Goal: Check status: Check status

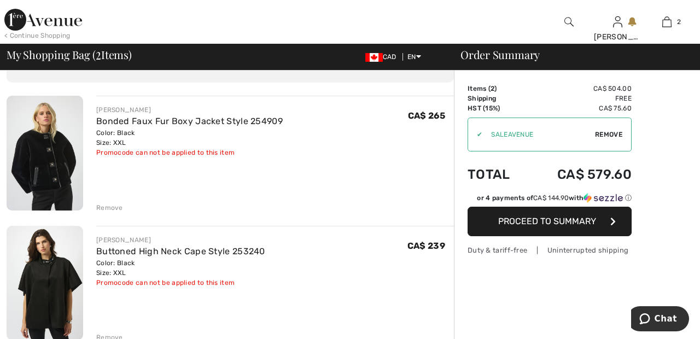
scroll to position [65, 0]
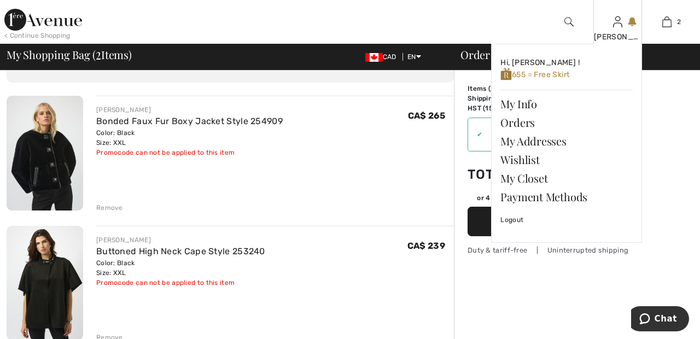
click at [620, 27] on img at bounding box center [617, 21] width 9 height 13
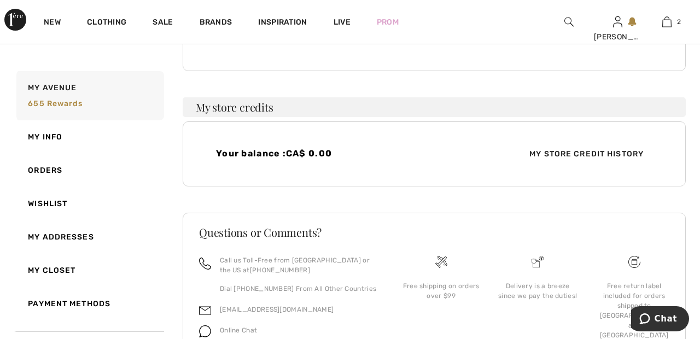
scroll to position [302, 0]
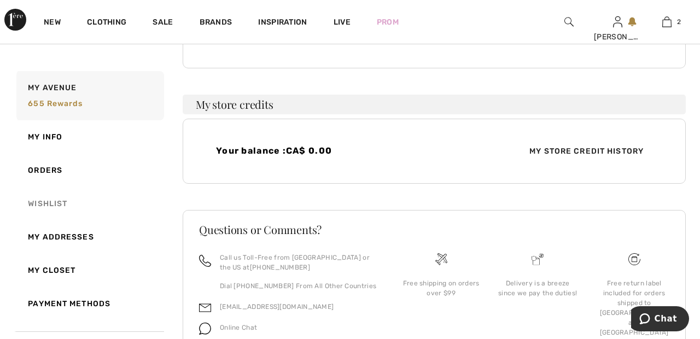
click at [63, 203] on link "Wishlist" at bounding box center [89, 203] width 150 height 33
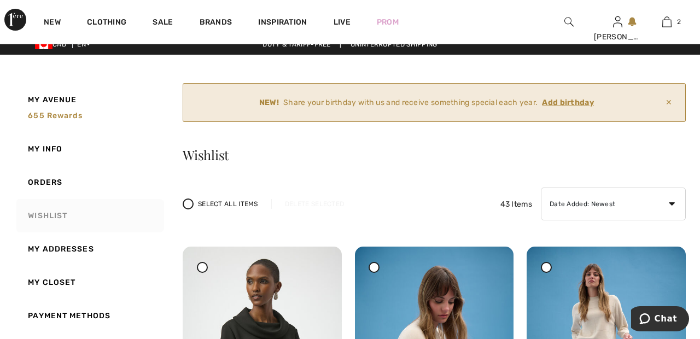
scroll to position [0, 0]
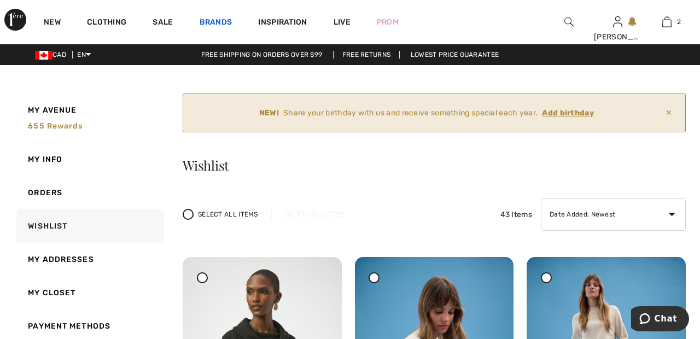
click at [219, 21] on link "Brands" at bounding box center [216, 23] width 33 height 11
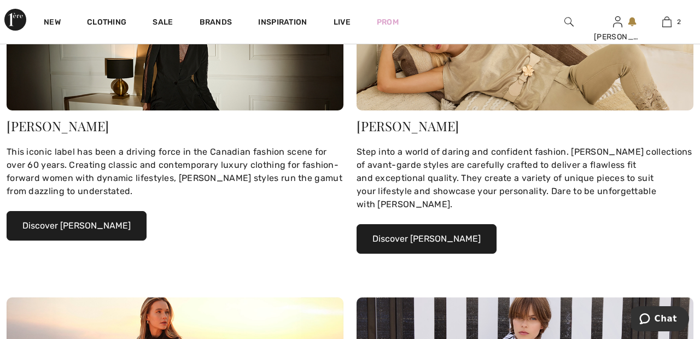
scroll to position [245, 0]
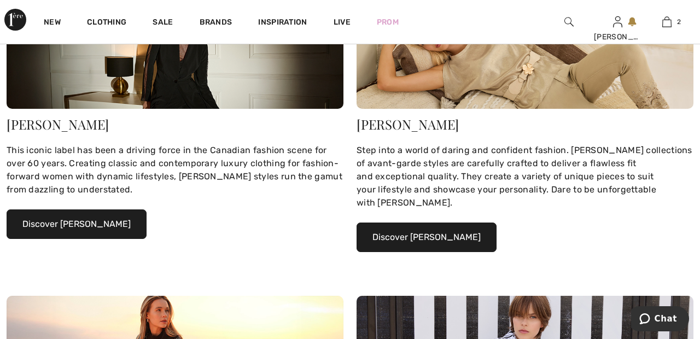
click at [113, 225] on button "Discover Joseph Ribkoff" at bounding box center [77, 225] width 140 height 30
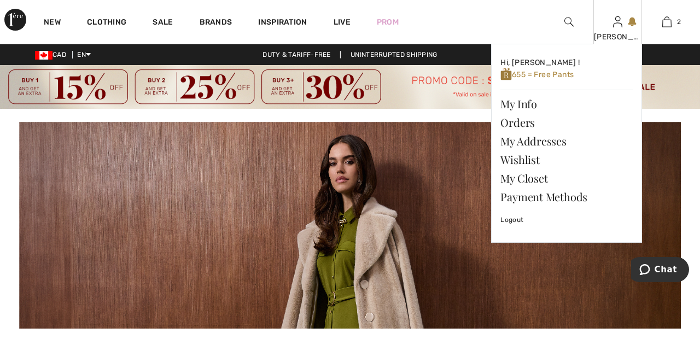
click at [618, 25] on img at bounding box center [617, 21] width 9 height 13
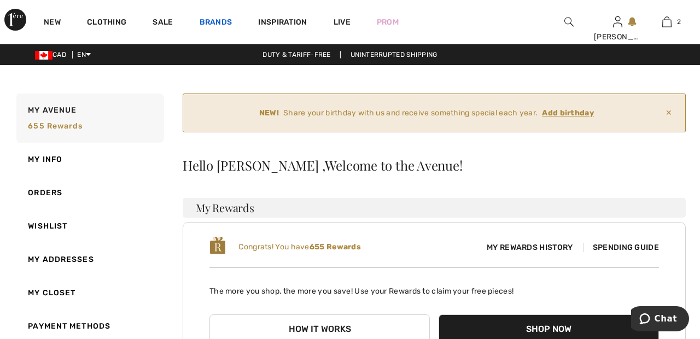
click at [218, 18] on link "Brands" at bounding box center [216, 23] width 33 height 11
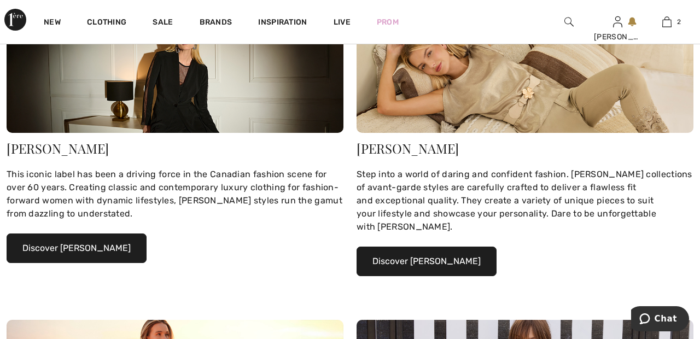
scroll to position [238, 0]
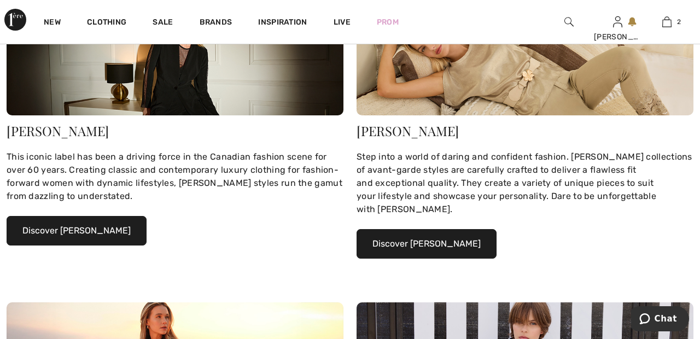
click at [113, 232] on button "Discover Joseph Ribkoff" at bounding box center [77, 231] width 140 height 30
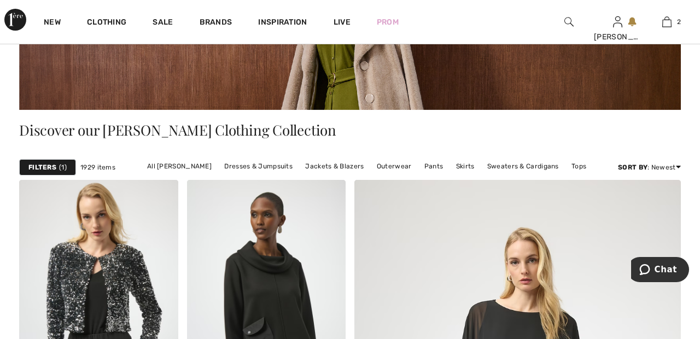
scroll to position [225, 0]
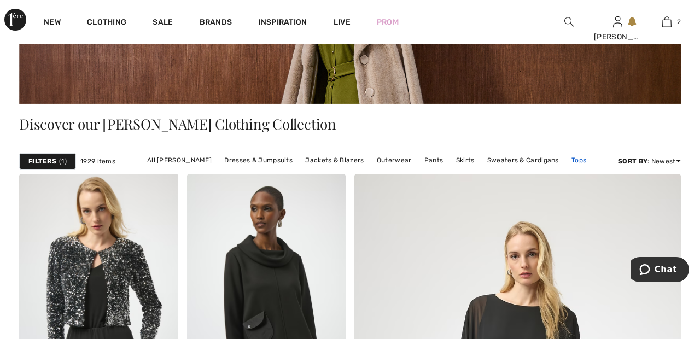
click at [581, 161] on link "Tops" at bounding box center [579, 160] width 26 height 14
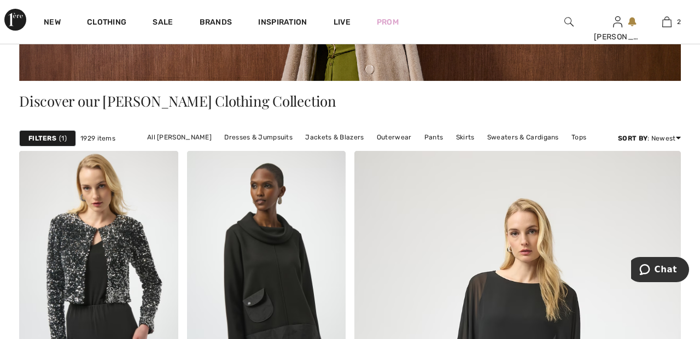
scroll to position [242, 0]
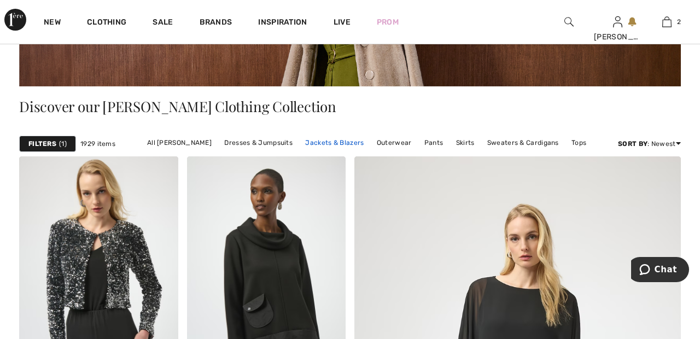
click at [339, 144] on link "Jackets & Blazers" at bounding box center [334, 143] width 69 height 14
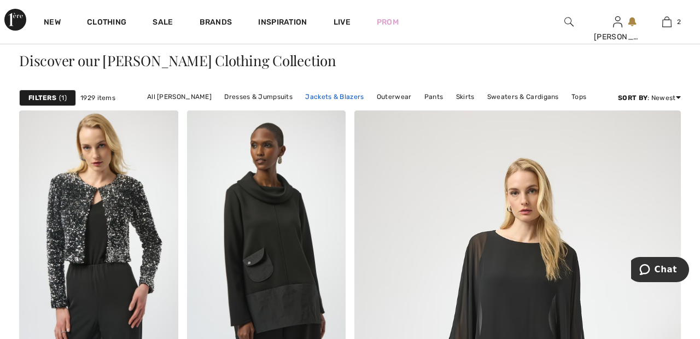
scroll to position [295, 0]
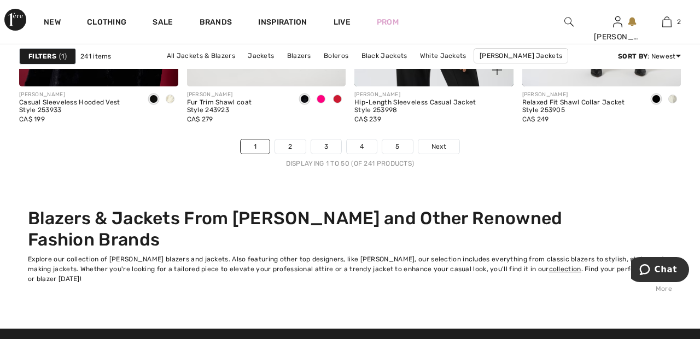
click at [450, 135] on div "[PERSON_NAME] Hip-Length Sleeveless Casual Jacket Style 253998 CA$ 239" at bounding box center [433, 112] width 159 height 53
click at [448, 149] on link "Next" at bounding box center [438, 146] width 41 height 14
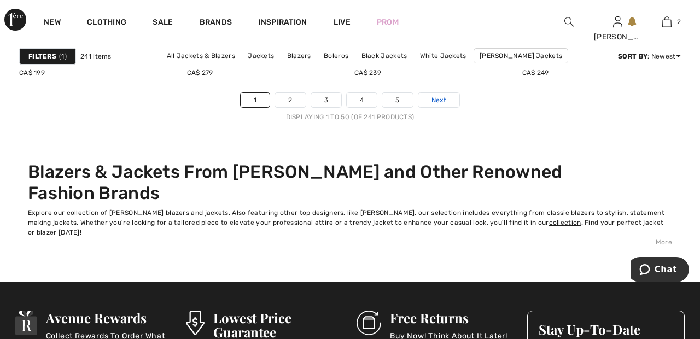
scroll to position [4669, 0]
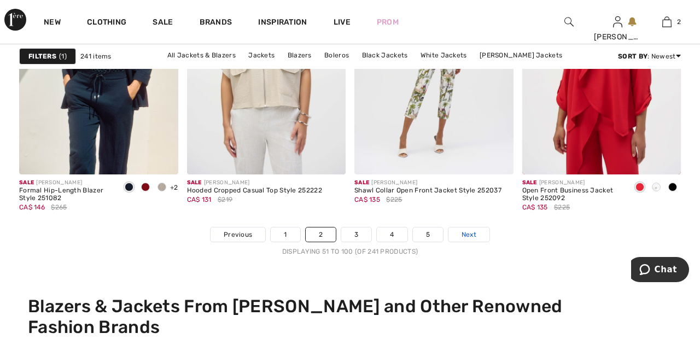
click at [480, 229] on link "Next" at bounding box center [469, 235] width 41 height 14
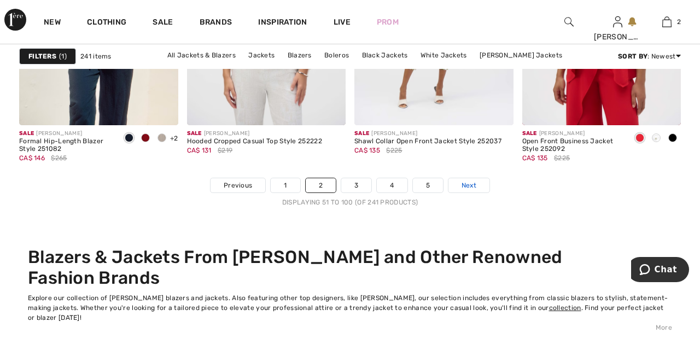
scroll to position [4605, 0]
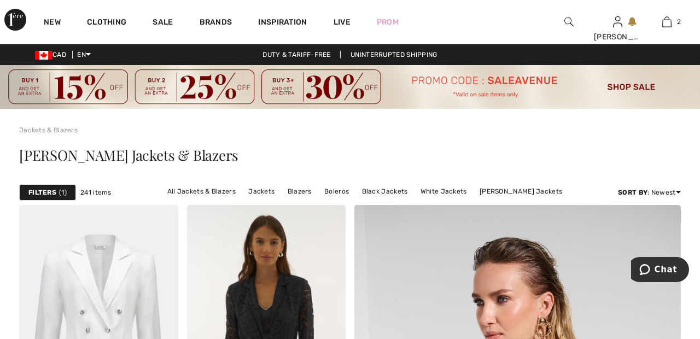
click at [434, 147] on div "[PERSON_NAME] Jackets & Blazers" at bounding box center [350, 157] width 662 height 45
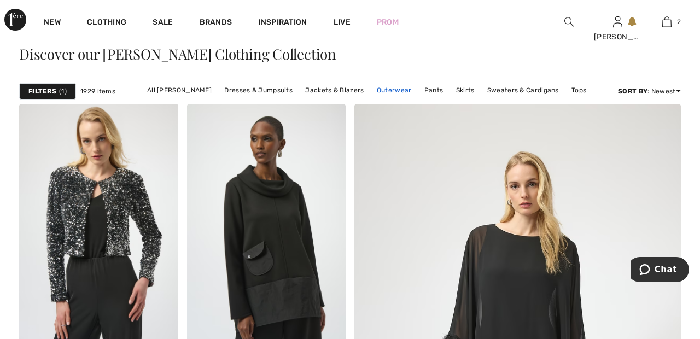
click at [391, 86] on link "Outerwear" at bounding box center [394, 90] width 46 height 14
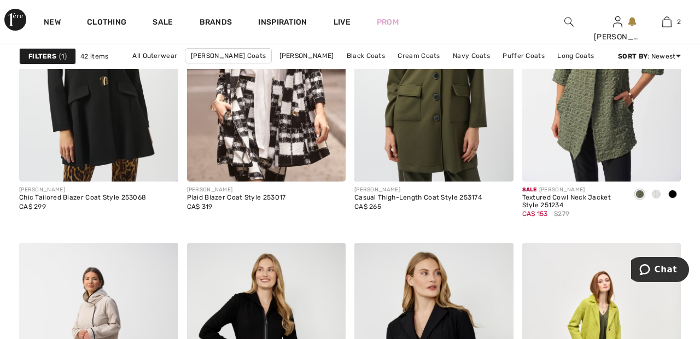
scroll to position [1873, 0]
click at [309, 129] on img at bounding box center [266, 63] width 159 height 238
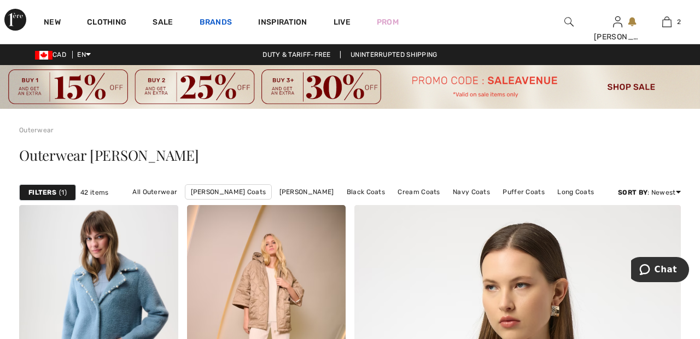
click at [219, 22] on link "Brands" at bounding box center [216, 23] width 33 height 11
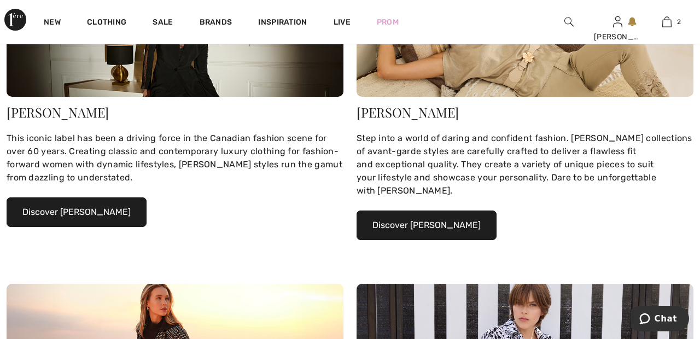
scroll to position [252, 0]
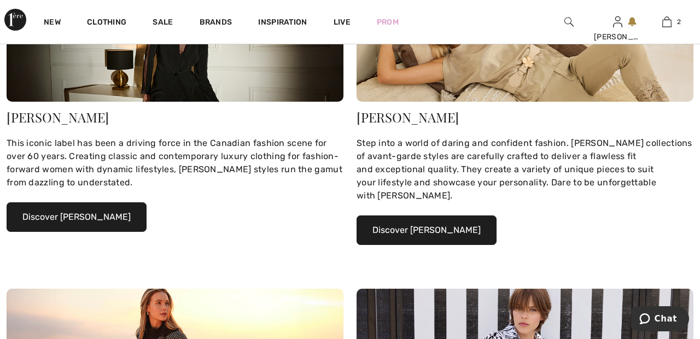
click at [133, 216] on button "Discover [PERSON_NAME]" at bounding box center [77, 217] width 140 height 30
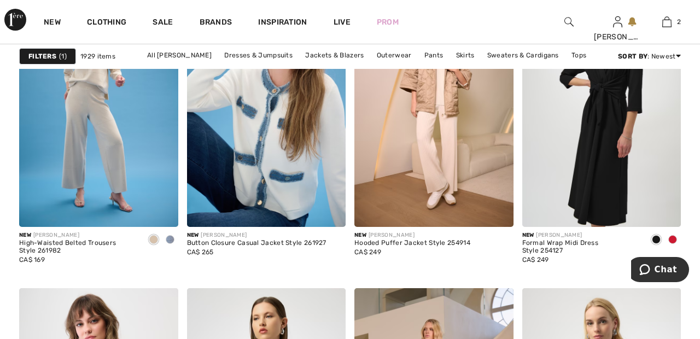
scroll to position [3352, 0]
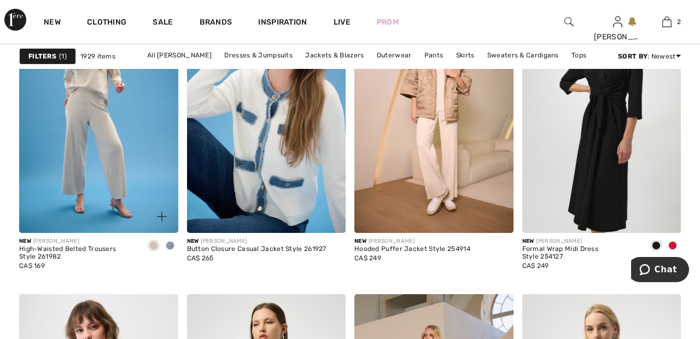
click at [130, 150] on img at bounding box center [98, 114] width 159 height 238
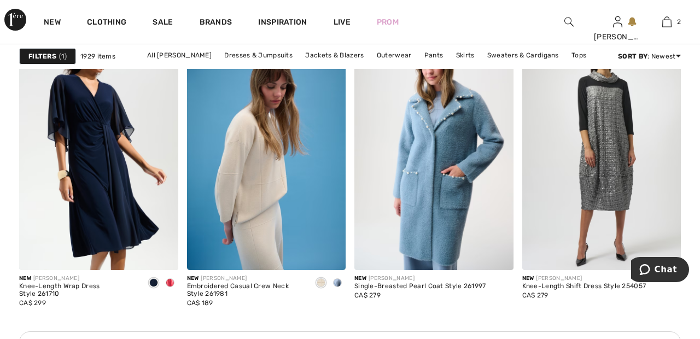
scroll to position [1272, 0]
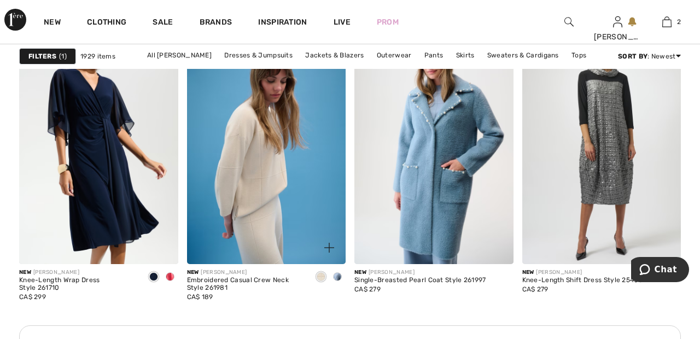
click at [262, 179] on img at bounding box center [266, 145] width 159 height 238
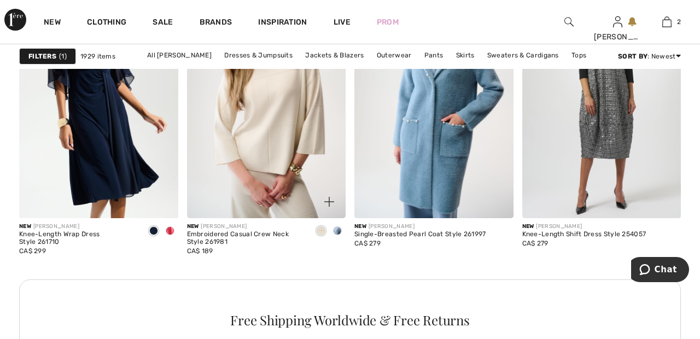
scroll to position [1324, 0]
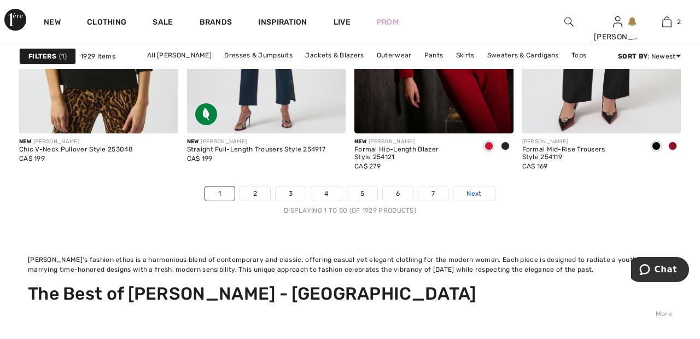
click at [486, 192] on link "Next" at bounding box center [473, 194] width 41 height 14
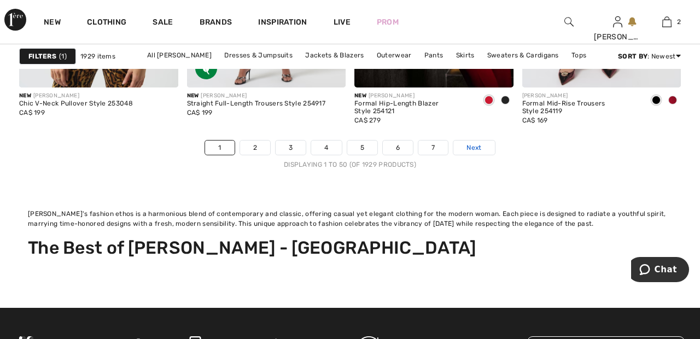
scroll to position [4839, 0]
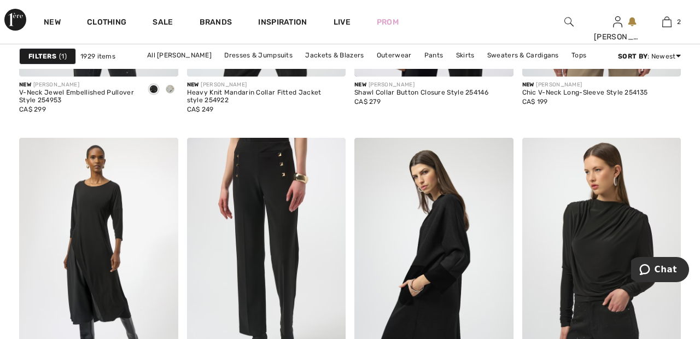
scroll to position [1872, 0]
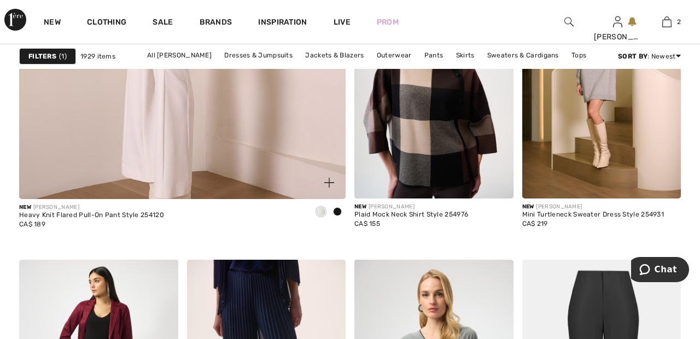
scroll to position [3096, 0]
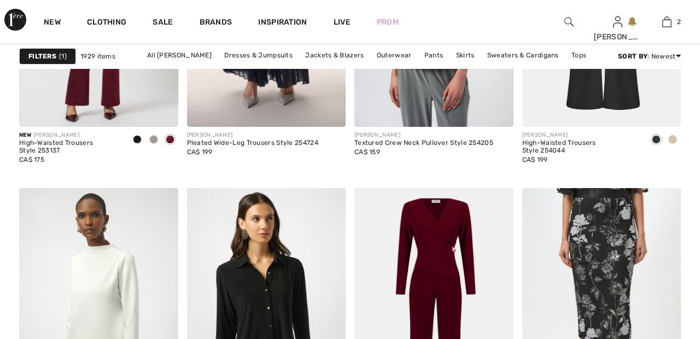
scroll to position [3475, 0]
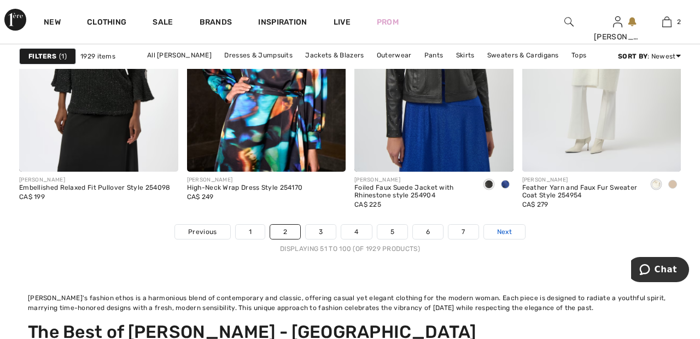
click at [514, 230] on link "Next" at bounding box center [504, 232] width 41 height 14
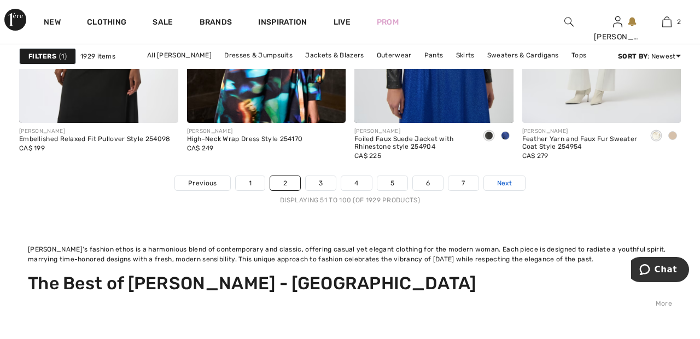
scroll to position [4801, 0]
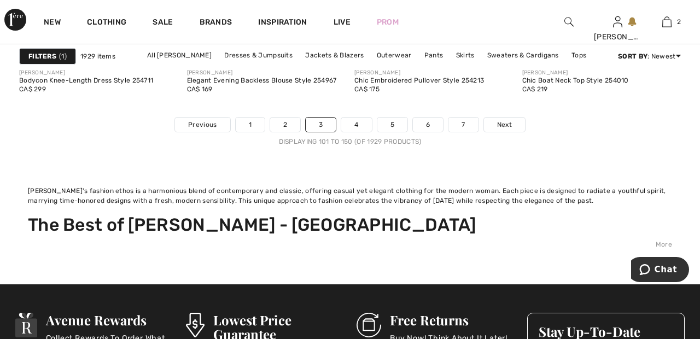
scroll to position [4835, 0]
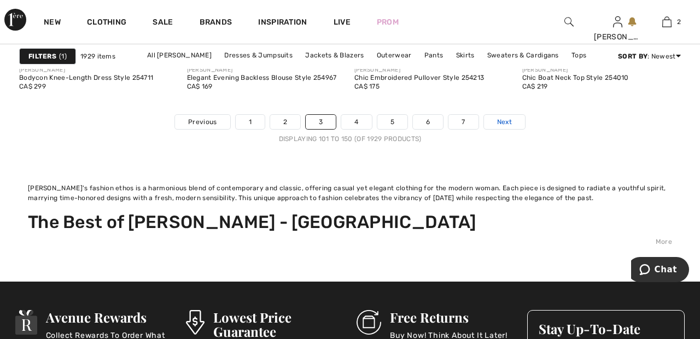
click at [504, 121] on span "Next" at bounding box center [504, 122] width 15 height 10
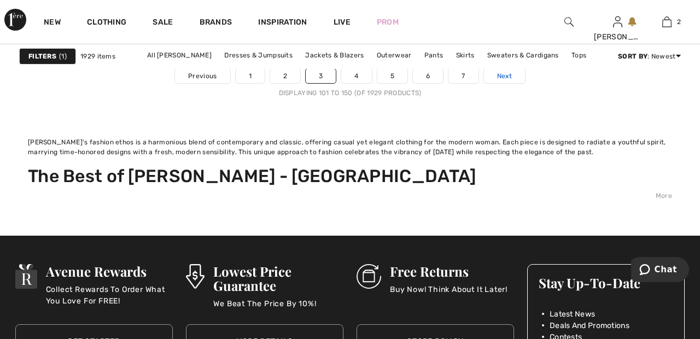
scroll to position [4888, 0]
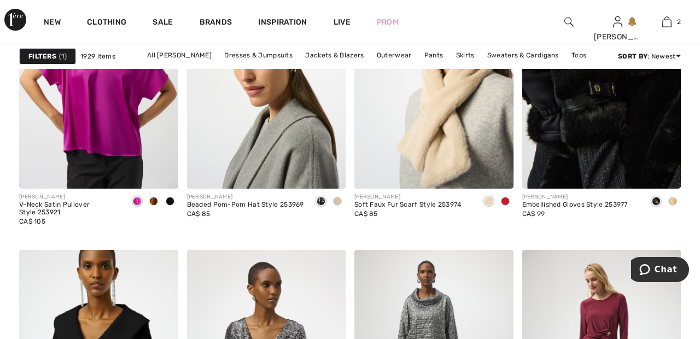
scroll to position [2084, 0]
click at [446, 139] on img at bounding box center [433, 70] width 159 height 238
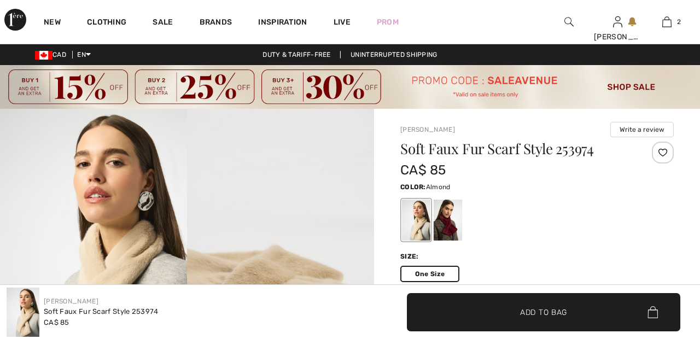
checkbox input "true"
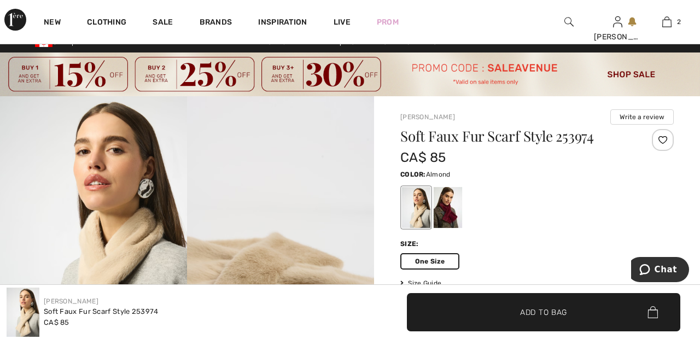
scroll to position [12, 0]
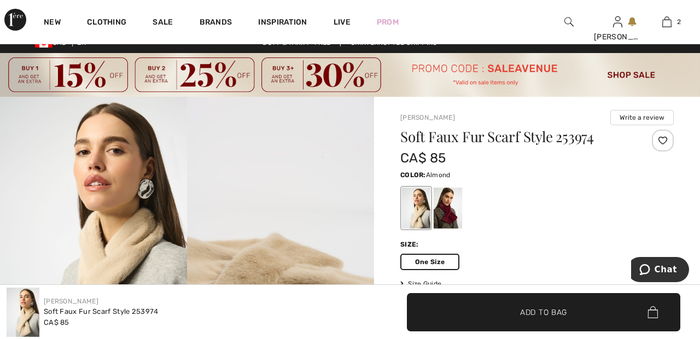
click at [543, 322] on span "Add to Bag" at bounding box center [537, 324] width 47 height 11
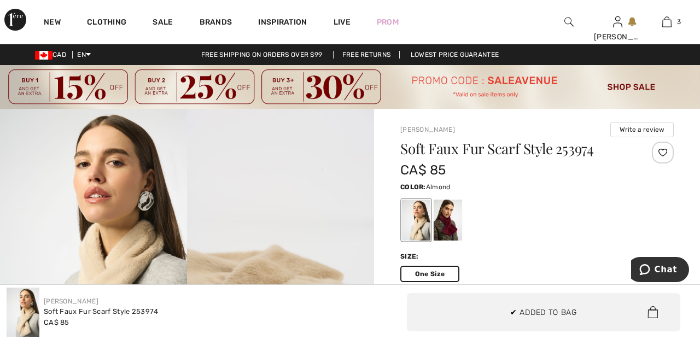
scroll to position [1, 0]
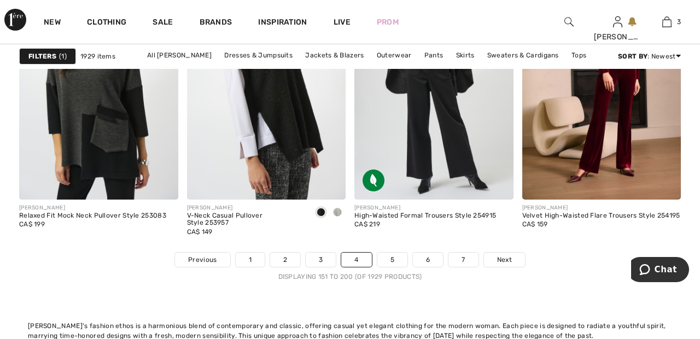
scroll to position [4699, 0]
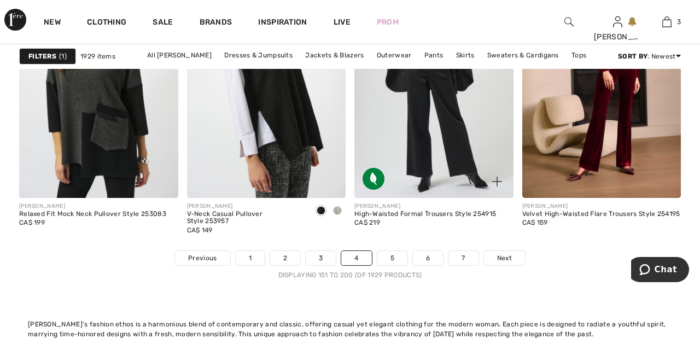
click at [457, 137] on img at bounding box center [433, 79] width 159 height 238
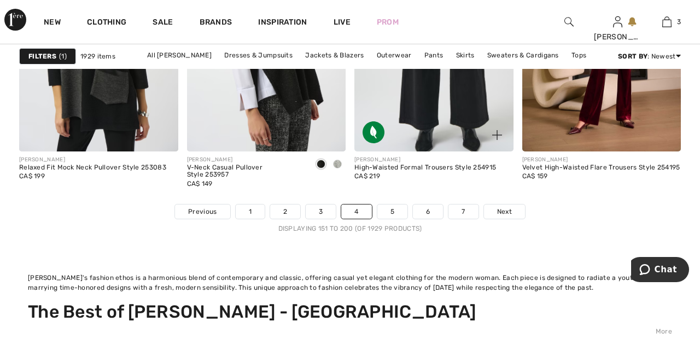
scroll to position [4751, 0]
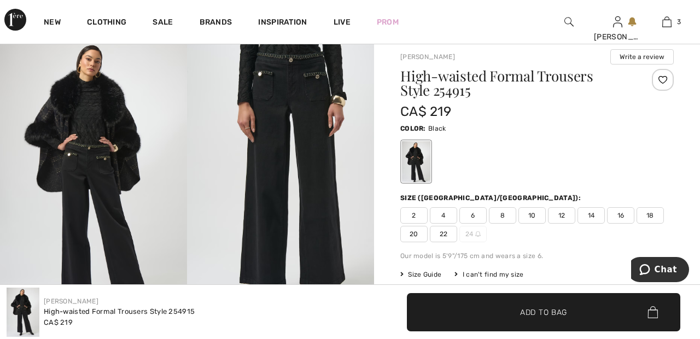
scroll to position [72, 0]
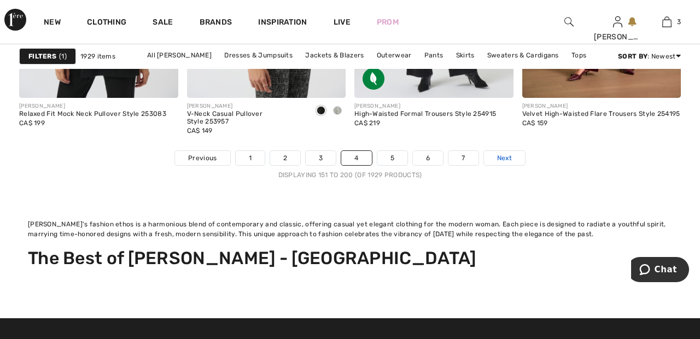
click at [513, 154] on link "Next" at bounding box center [504, 158] width 41 height 14
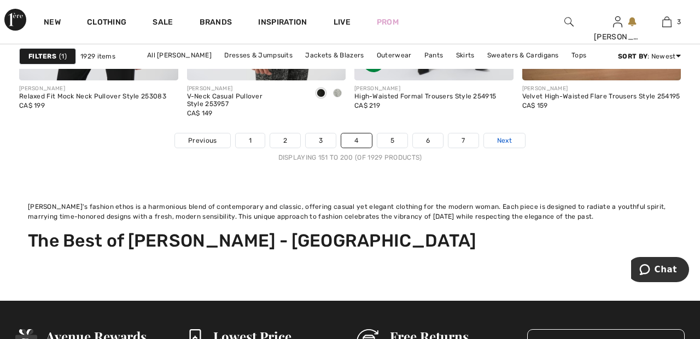
scroll to position [4875, 0]
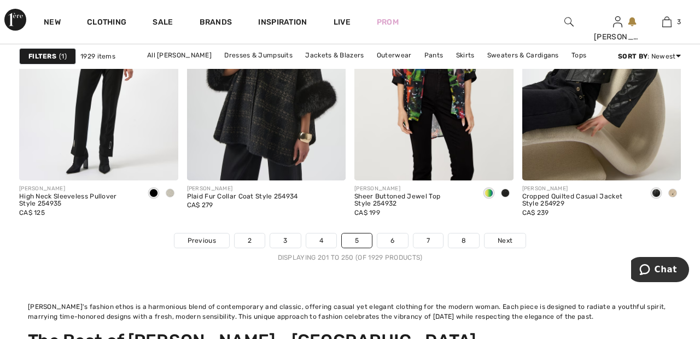
scroll to position [4717, 0]
click at [512, 230] on div "[PERSON_NAME] Sheer Buttoned Jewel Top Style 254932 CA$ 199" at bounding box center [433, 206] width 159 height 53
click at [506, 240] on span "Next" at bounding box center [505, 240] width 15 height 10
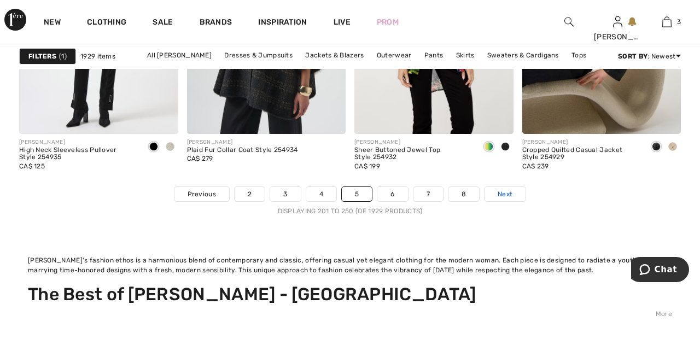
scroll to position [4769, 0]
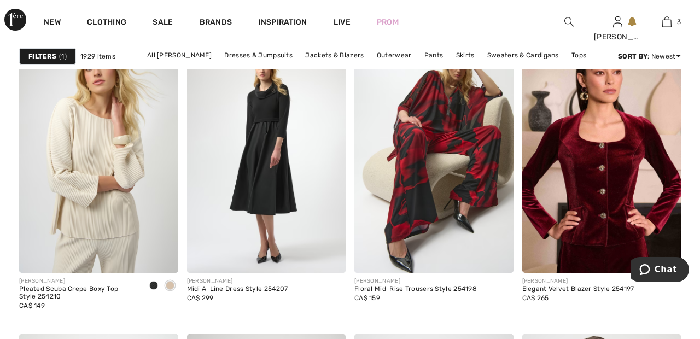
scroll to position [1701, 0]
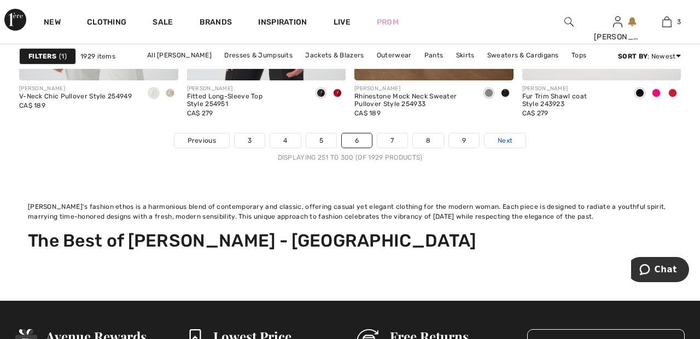
click at [506, 140] on span "Next" at bounding box center [505, 141] width 15 height 10
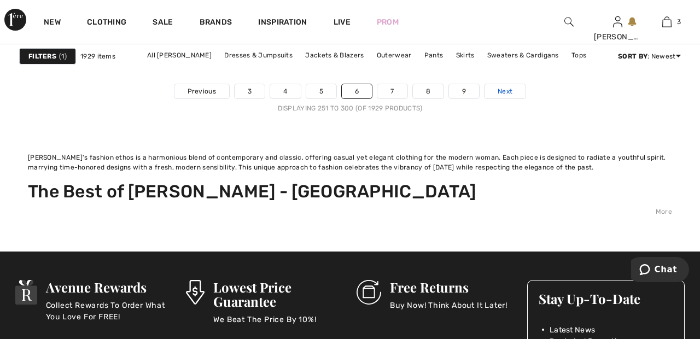
scroll to position [4892, 0]
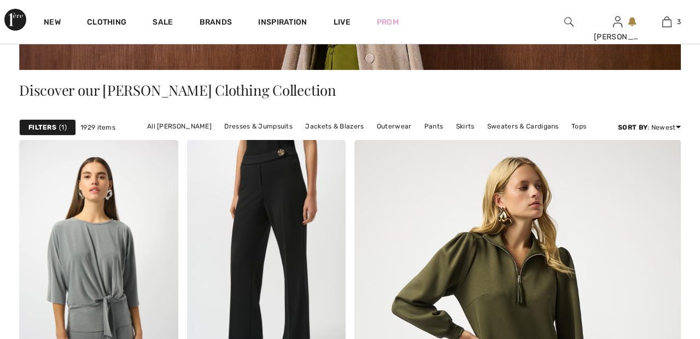
scroll to position [323, 0]
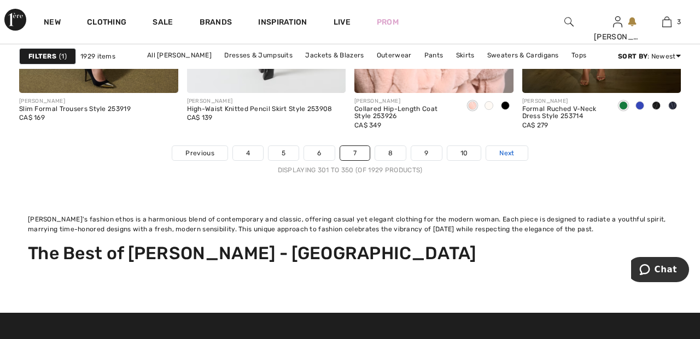
click at [510, 155] on span "Next" at bounding box center [506, 153] width 15 height 10
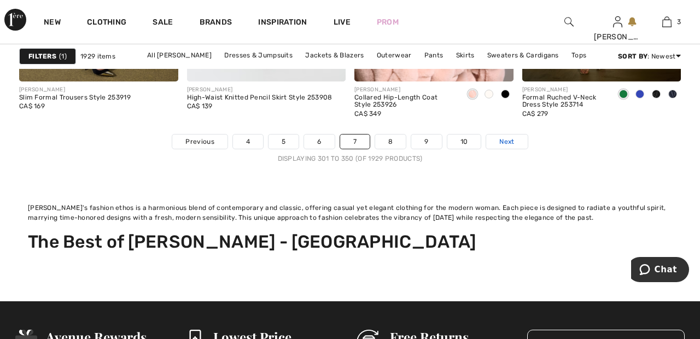
scroll to position [4856, 0]
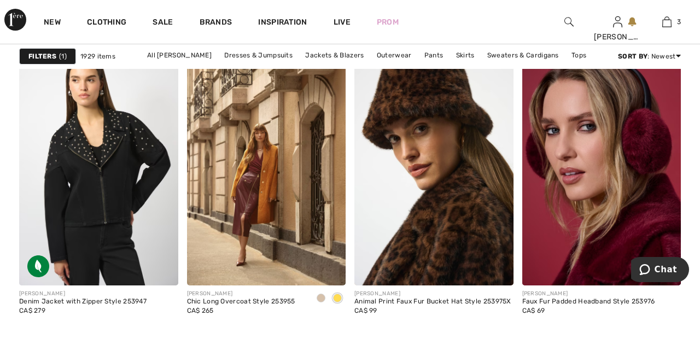
scroll to position [1993, 0]
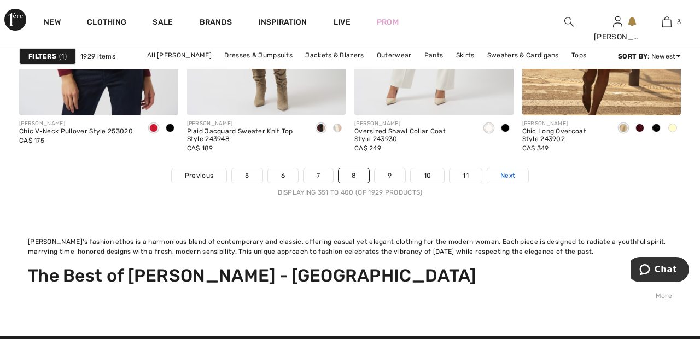
click at [519, 173] on link "Next" at bounding box center [507, 175] width 41 height 14
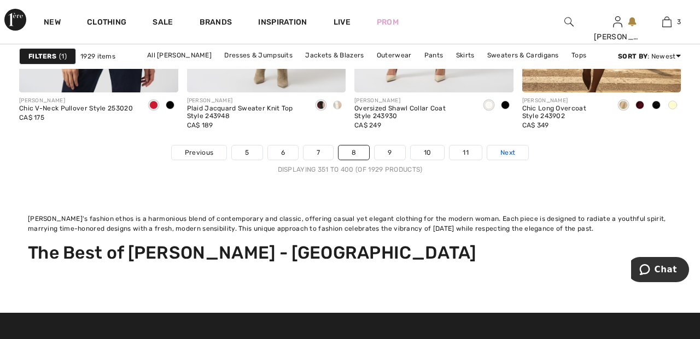
scroll to position [4857, 0]
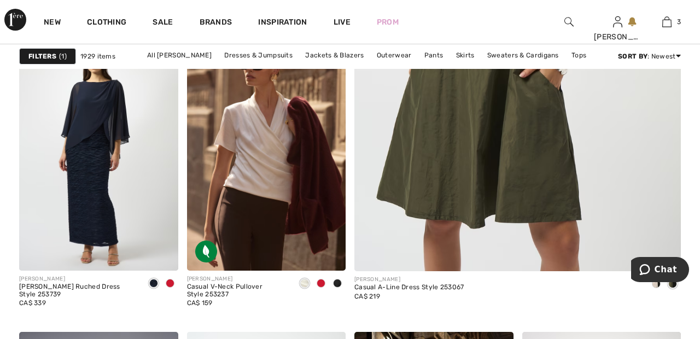
scroll to position [667, 0]
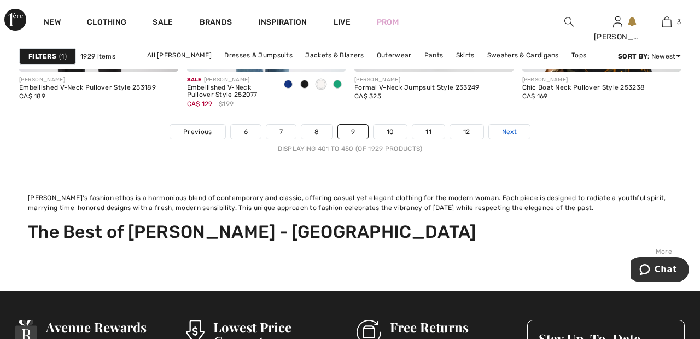
click at [520, 131] on link "Next" at bounding box center [509, 132] width 41 height 14
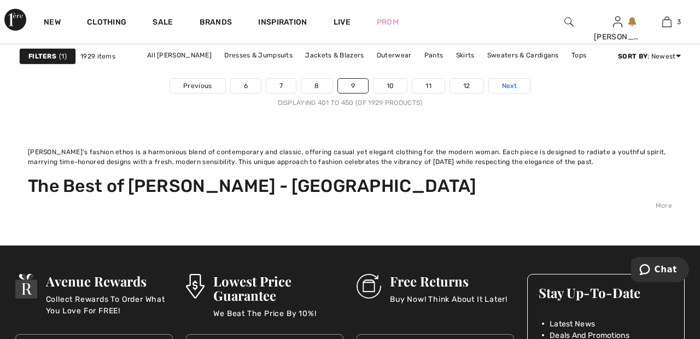
scroll to position [4878, 0]
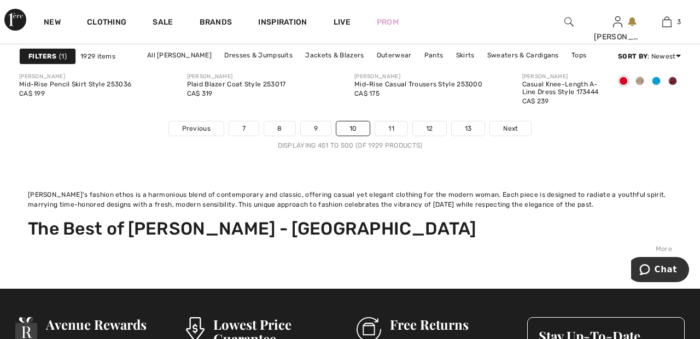
scroll to position [4851, 0]
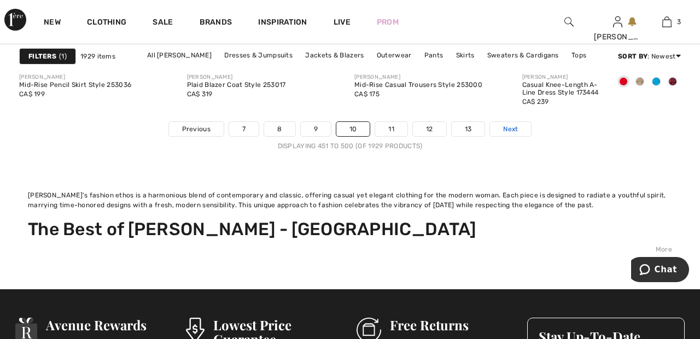
click at [518, 125] on link "Next" at bounding box center [510, 129] width 41 height 14
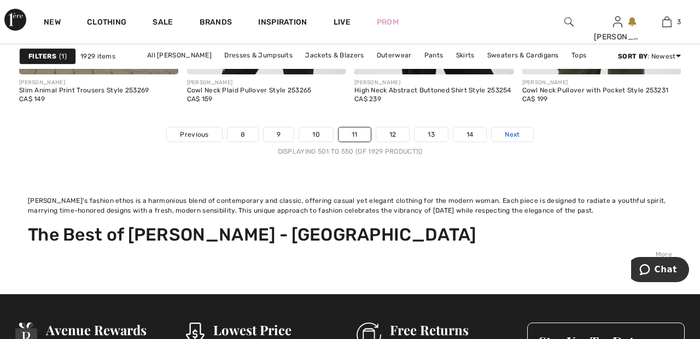
click at [512, 134] on span "Next" at bounding box center [512, 135] width 15 height 10
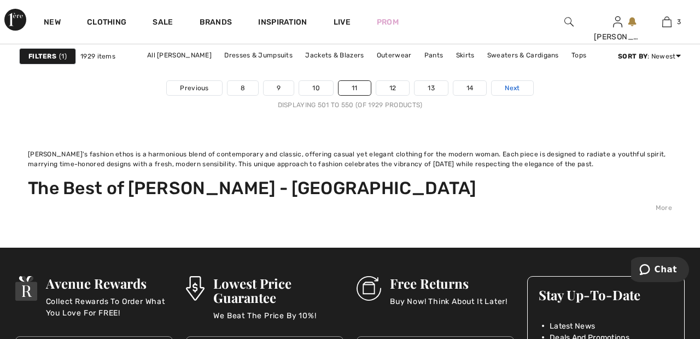
scroll to position [4875, 0]
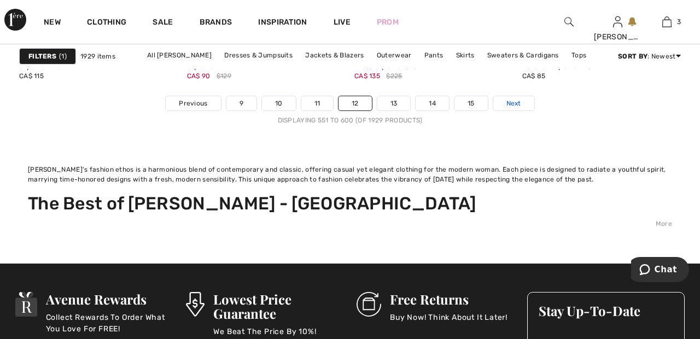
click at [521, 104] on link "Next" at bounding box center [513, 103] width 41 height 14
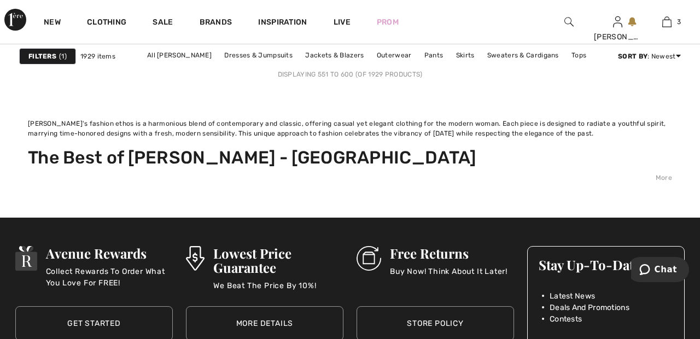
scroll to position [4930, 0]
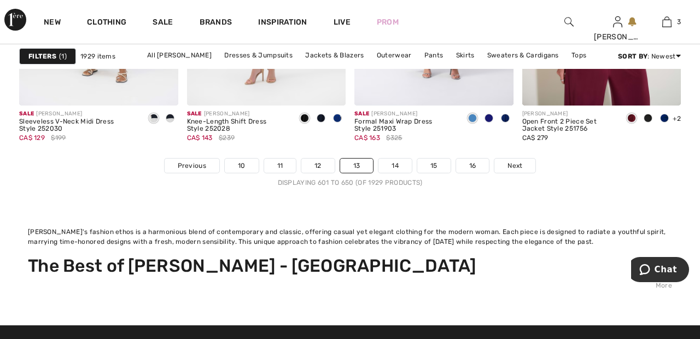
scroll to position [4788, 0]
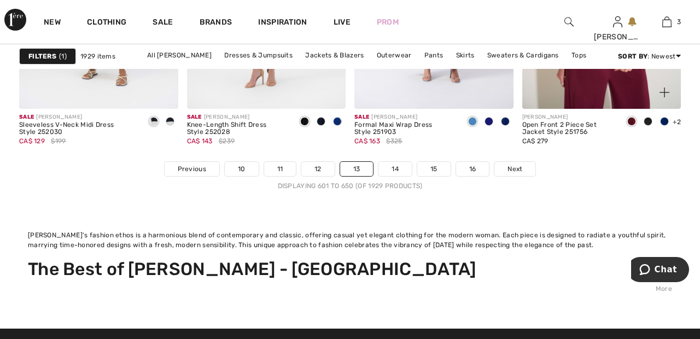
click at [529, 160] on div "[PERSON_NAME] Open Front 2 Piece Set Jacket Style 251756 CA$ 279 +2 5 Colors" at bounding box center [601, 135] width 159 height 53
click at [523, 164] on link "Next" at bounding box center [515, 169] width 41 height 14
click at [519, 162] on link "Next" at bounding box center [515, 169] width 41 height 14
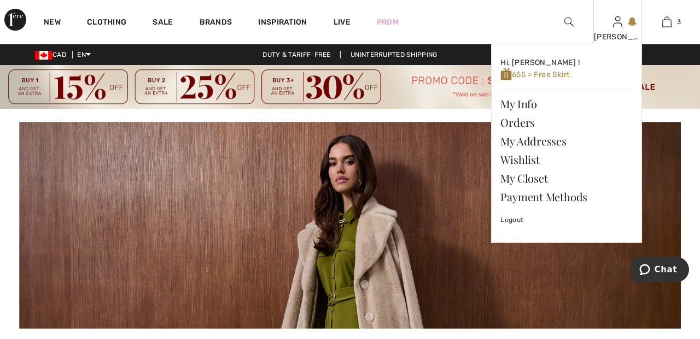
click at [620, 27] on img at bounding box center [617, 21] width 9 height 13
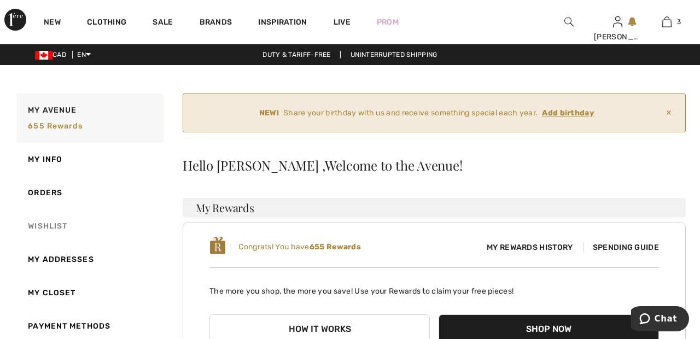
click at [59, 225] on link "Wishlist" at bounding box center [89, 226] width 150 height 33
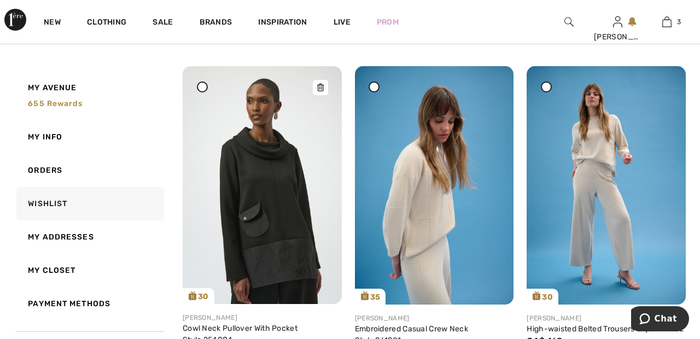
click at [275, 228] on img at bounding box center [262, 185] width 159 height 238
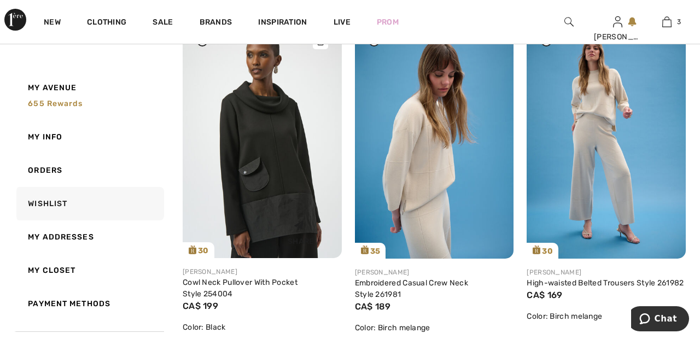
scroll to position [243, 0]
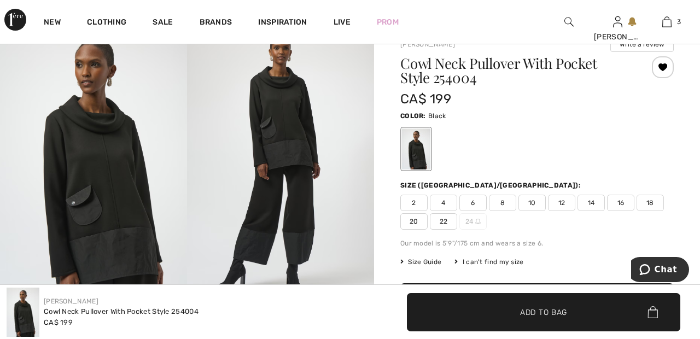
scroll to position [88, 0]
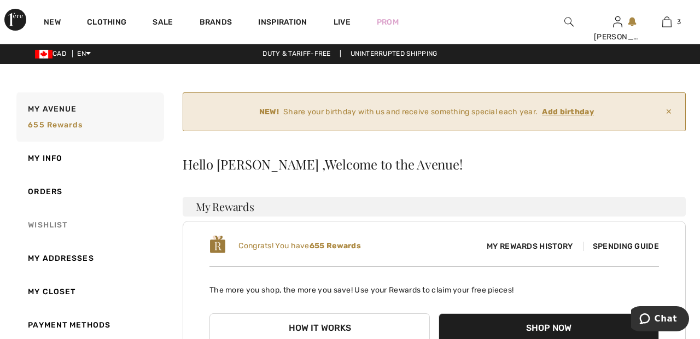
click at [70, 216] on link "Wishlist" at bounding box center [89, 224] width 150 height 33
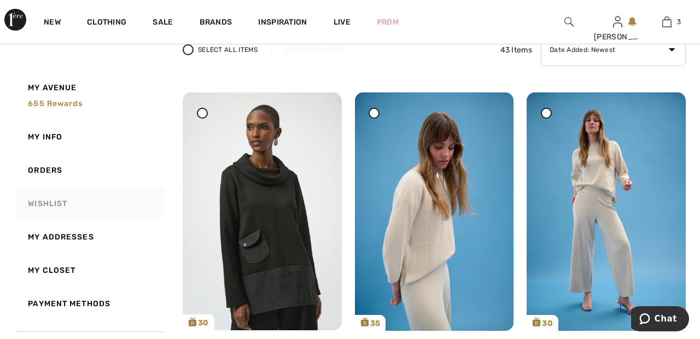
scroll to position [169, 0]
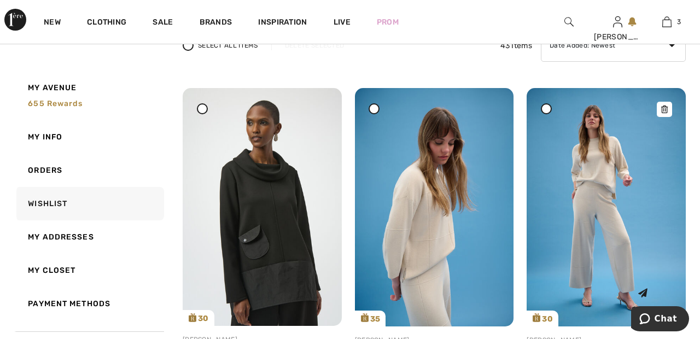
click at [601, 201] on img at bounding box center [606, 207] width 159 height 238
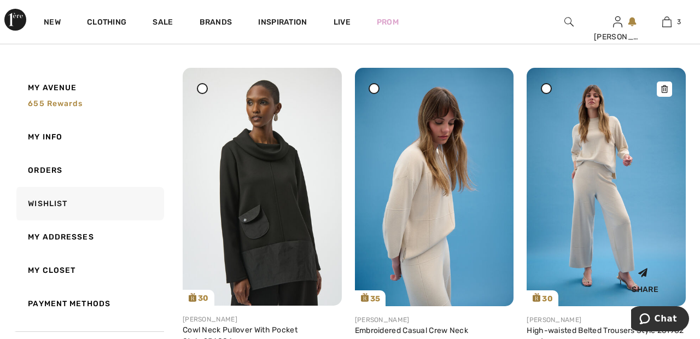
scroll to position [222, 0]
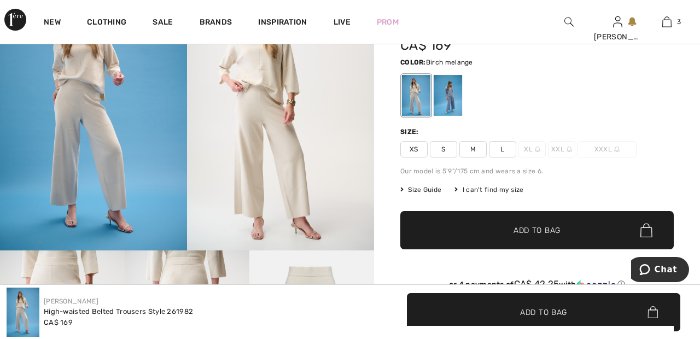
scroll to position [138, 0]
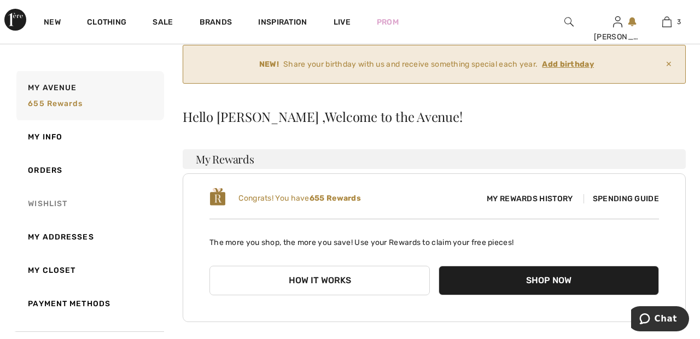
click at [57, 207] on link "Wishlist" at bounding box center [89, 203] width 150 height 33
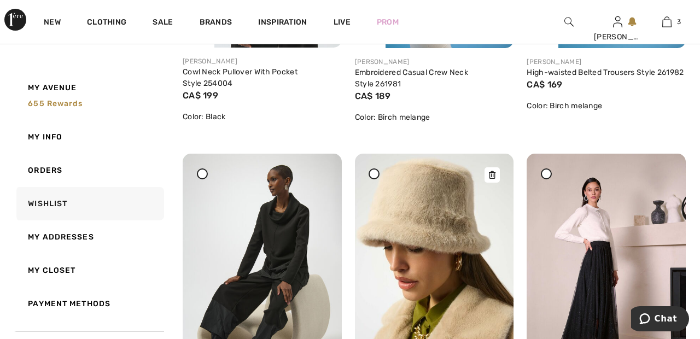
click at [450, 223] on img at bounding box center [434, 273] width 159 height 238
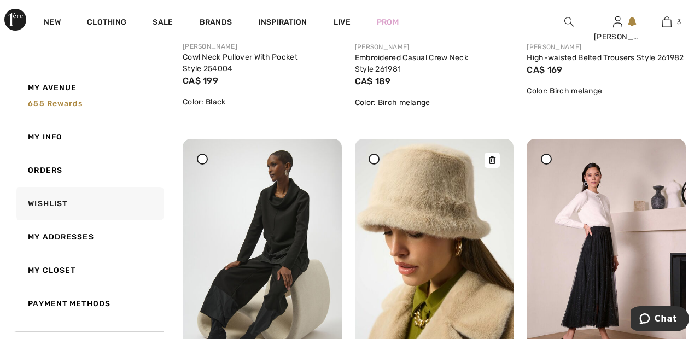
scroll to position [500, 0]
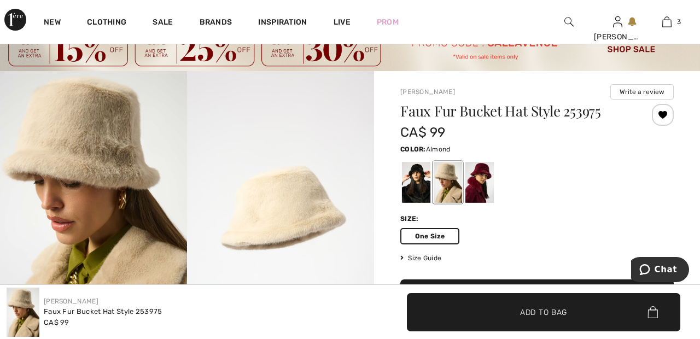
scroll to position [50, 0]
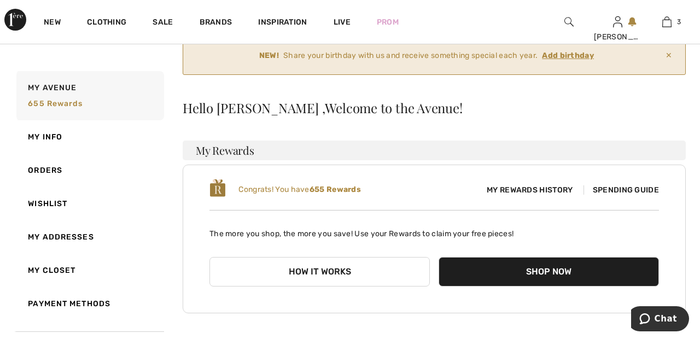
scroll to position [74, 0]
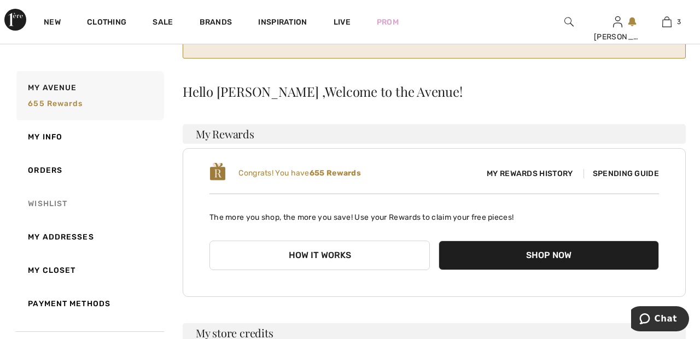
click at [59, 199] on link "Wishlist" at bounding box center [89, 203] width 150 height 33
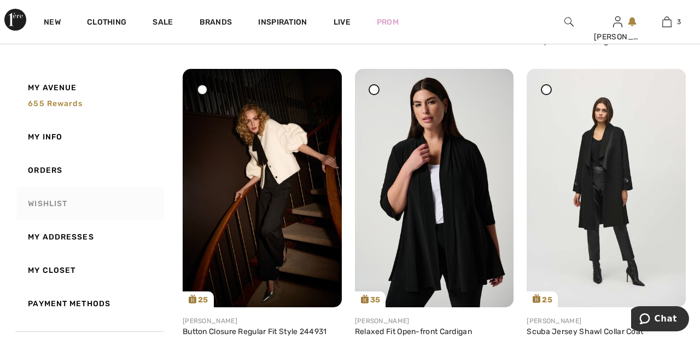
scroll to position [3271, 0]
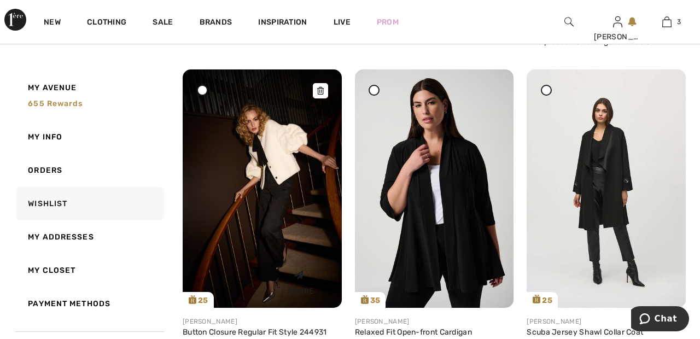
click at [294, 165] on img at bounding box center [262, 188] width 159 height 238
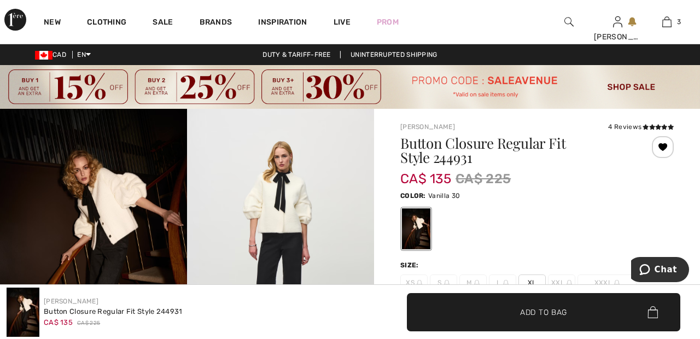
click at [627, 127] on div "4 Reviews" at bounding box center [641, 127] width 66 height 10
click at [643, 127] on icon at bounding box center [646, 126] width 6 height 5
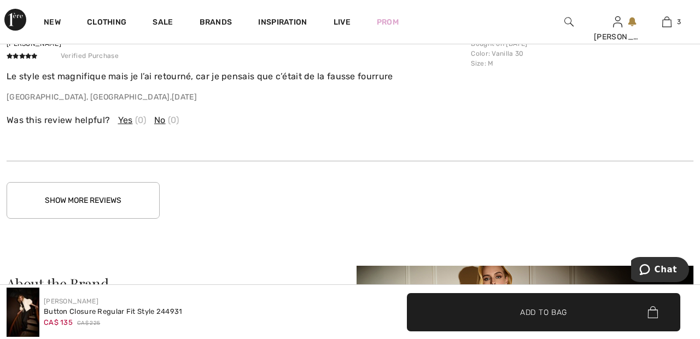
scroll to position [2027, 0]
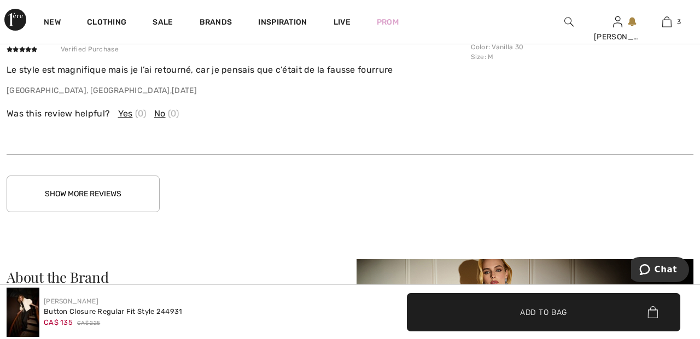
click at [135, 189] on button "Show More Reviews" at bounding box center [83, 194] width 153 height 37
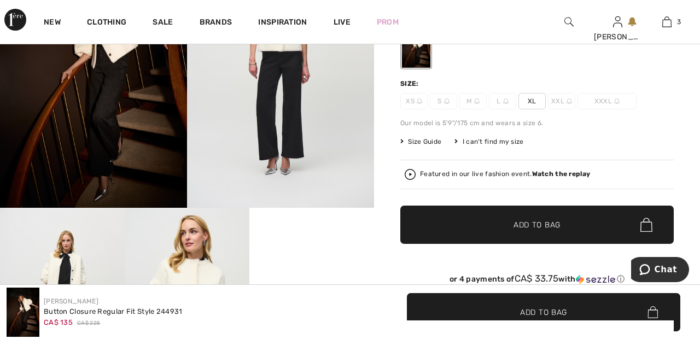
scroll to position [0, 0]
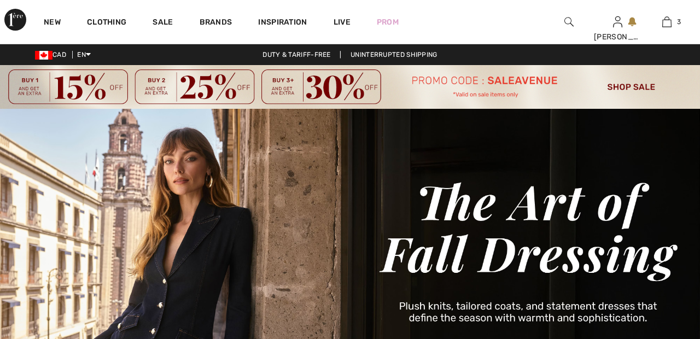
checkbox input "true"
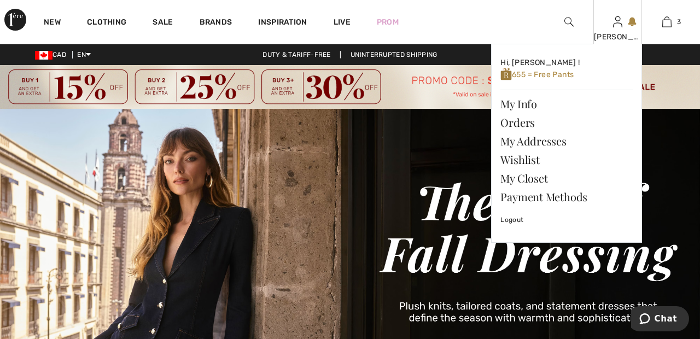
click at [618, 25] on img at bounding box center [617, 21] width 9 height 13
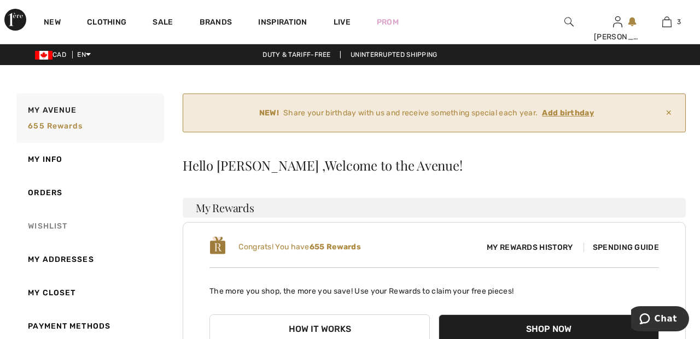
click at [63, 228] on link "Wishlist" at bounding box center [89, 226] width 150 height 33
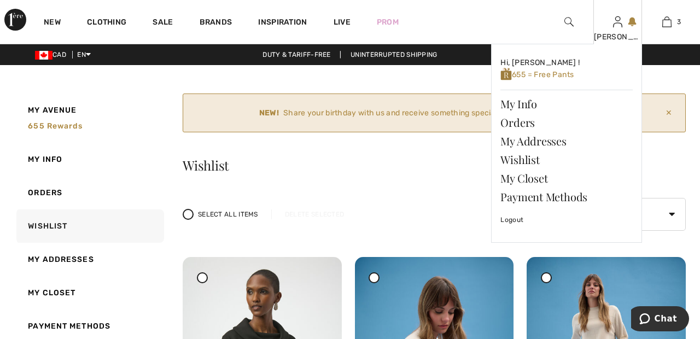
click at [618, 25] on img at bounding box center [617, 21] width 9 height 13
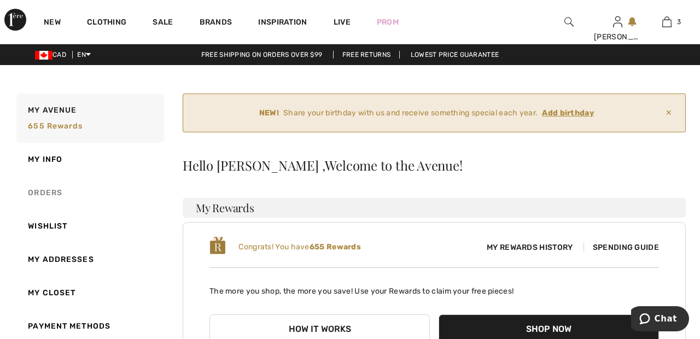
click at [63, 188] on link "Orders" at bounding box center [89, 192] width 150 height 33
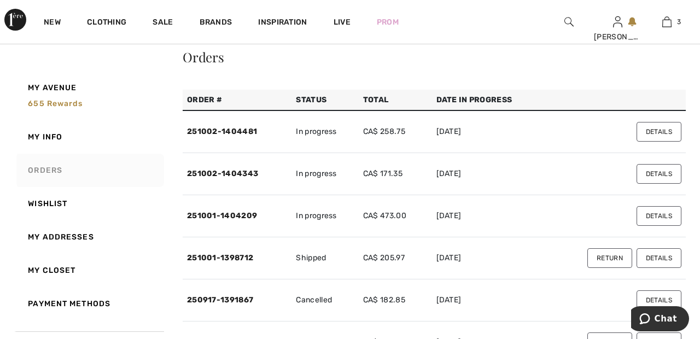
scroll to position [115, 0]
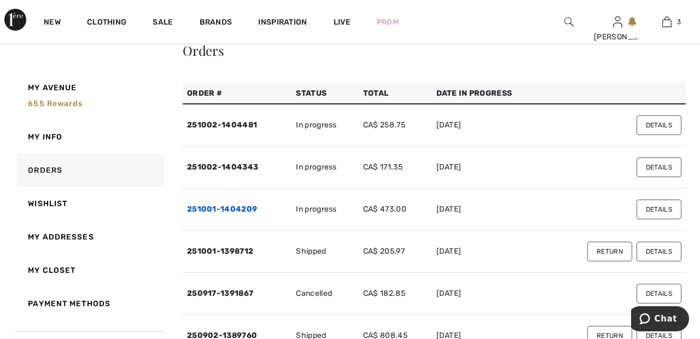
click at [228, 208] on link "251001-1404209" at bounding box center [222, 209] width 70 height 9
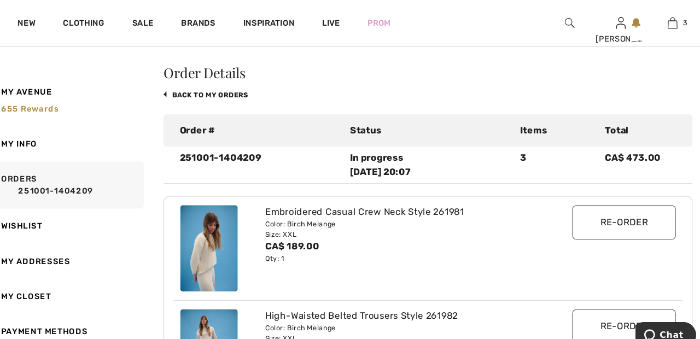
scroll to position [0, 0]
